Goal: Check status: Check status

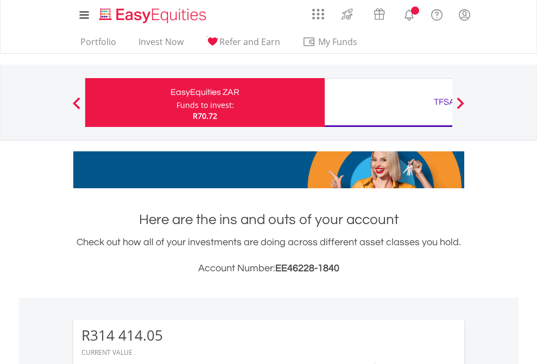
scroll to position [104, 170]
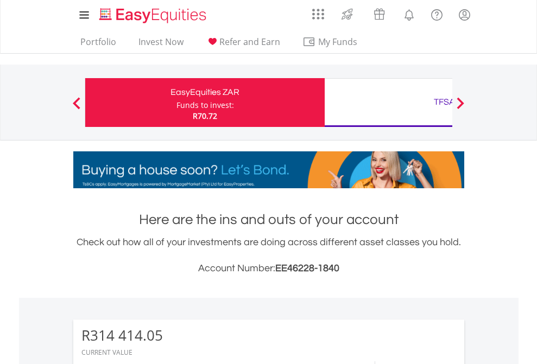
click at [176, 103] on div "Funds to invest:" at bounding box center [205, 105] width 58 height 11
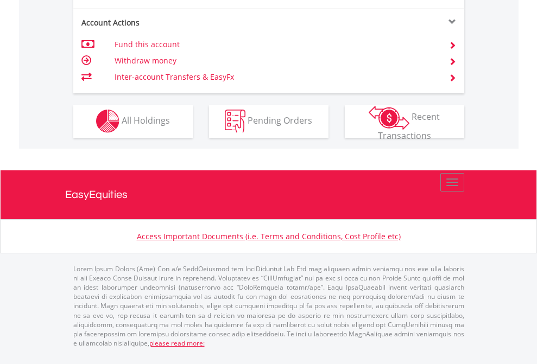
scroll to position [1106, 0]
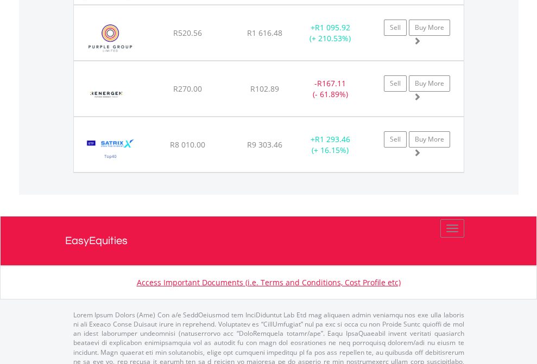
scroll to position [78, 0]
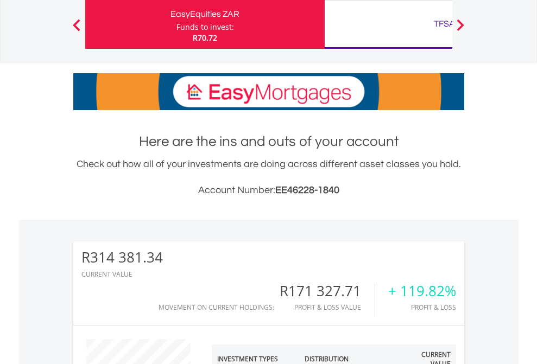
click at [388, 24] on div "TFSA" at bounding box center [444, 23] width 226 height 15
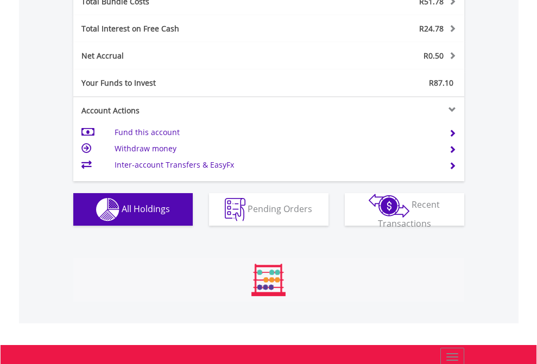
scroll to position [104, 170]
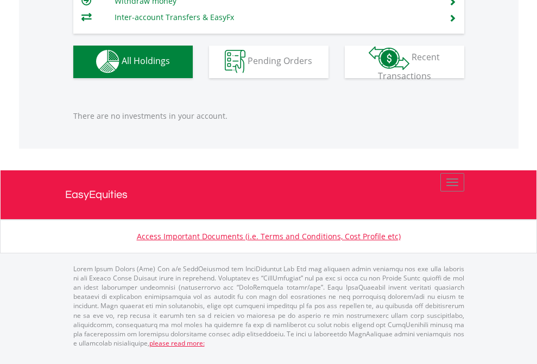
scroll to position [104, 170]
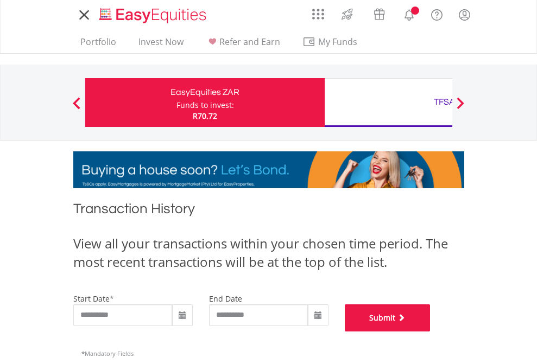
click at [430, 332] on button "Submit" at bounding box center [388, 317] width 86 height 27
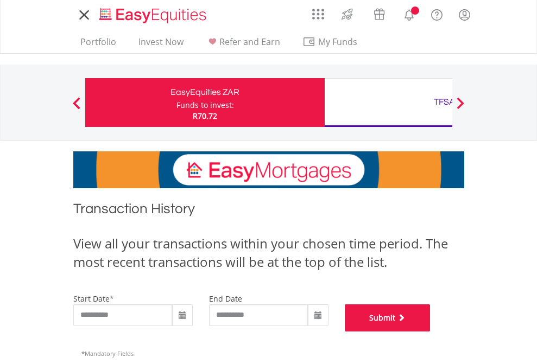
scroll to position [440, 0]
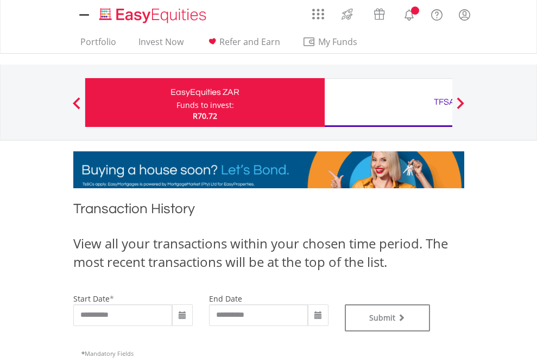
click at [388, 103] on div "TFSA" at bounding box center [444, 101] width 226 height 15
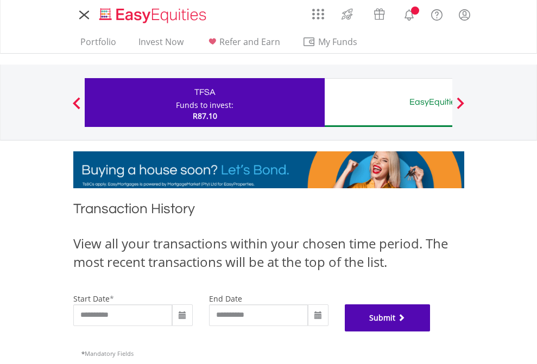
click at [430, 332] on button "Submit" at bounding box center [388, 317] width 86 height 27
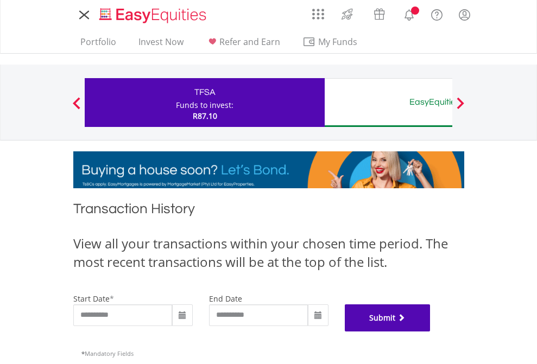
scroll to position [440, 0]
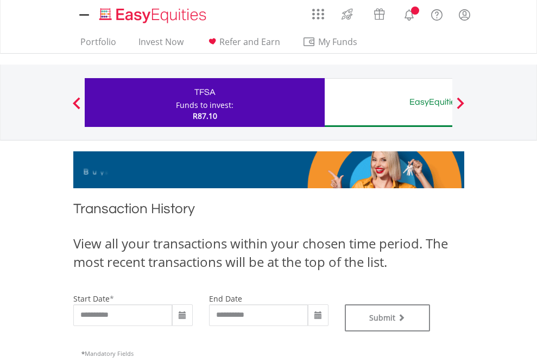
click at [388, 103] on div "EasyEquities AUD" at bounding box center [444, 101] width 226 height 15
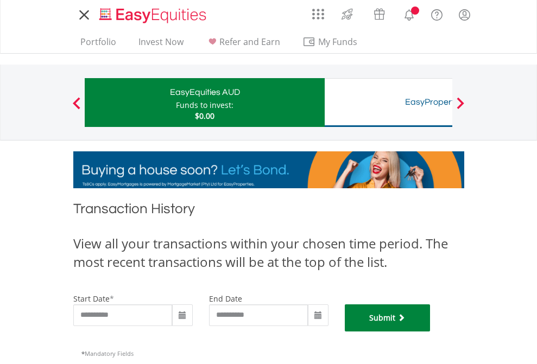
click at [430, 332] on button "Submit" at bounding box center [388, 317] width 86 height 27
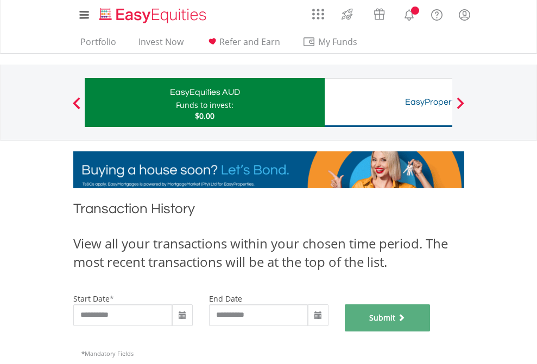
scroll to position [440, 0]
